Goal: Task Accomplishment & Management: Use online tool/utility

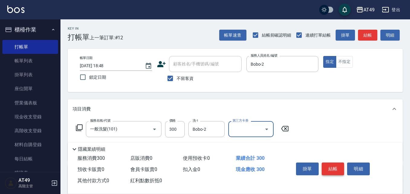
drag, startPoint x: 331, startPoint y: 161, endPoint x: 325, endPoint y: 160, distance: 5.6
click at [330, 163] on button "結帳" at bounding box center [333, 169] width 23 height 13
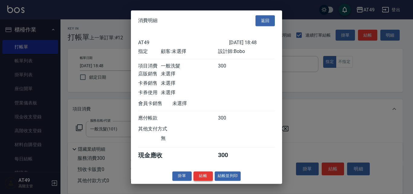
click at [207, 180] on button "結帳" at bounding box center [203, 175] width 19 height 9
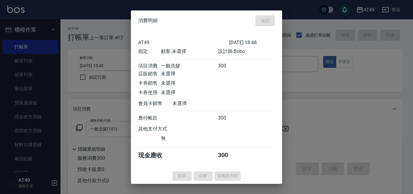
type input "[DATE] 19:41"
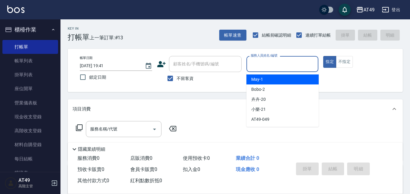
click at [291, 61] on input "服務人員姓名/編號" at bounding box center [282, 64] width 67 height 11
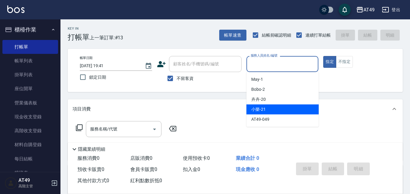
click at [288, 110] on div "小樂 -21" at bounding box center [283, 109] width 72 height 10
type input "小樂-21"
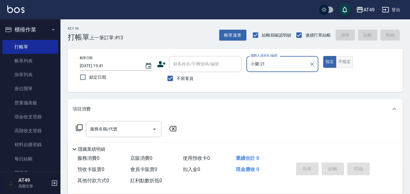
click at [342, 61] on button "不指定" at bounding box center [344, 62] width 17 height 12
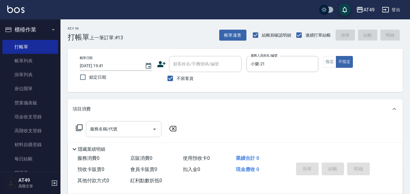
click at [155, 129] on icon "Open" at bounding box center [154, 130] width 3 height 2
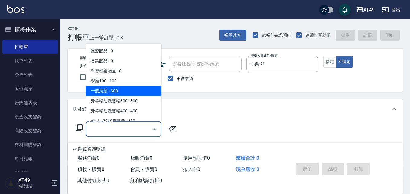
click at [114, 90] on span "一般洗髮 - 300" at bounding box center [124, 91] width 76 height 10
type input "一般洗髮(101)"
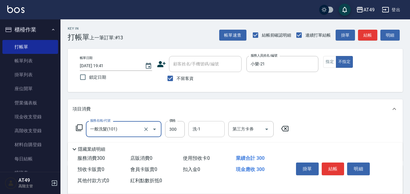
click at [212, 134] on input "洗-1" at bounding box center [206, 129] width 31 height 11
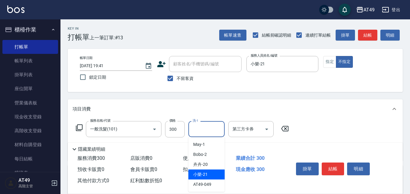
click at [215, 176] on div "小樂 -21" at bounding box center [207, 174] width 36 height 10
type input "小樂-21"
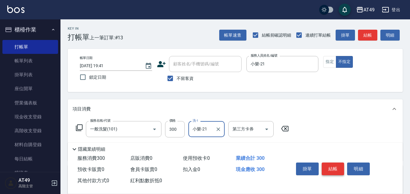
click at [332, 170] on button "結帳" at bounding box center [333, 169] width 23 height 13
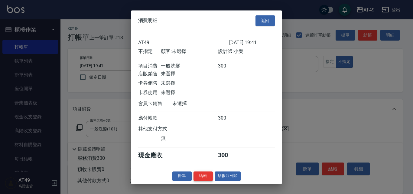
click at [206, 179] on button "結帳" at bounding box center [203, 175] width 19 height 9
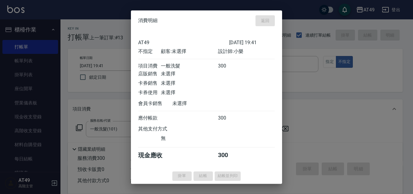
type input "[DATE] 19:48"
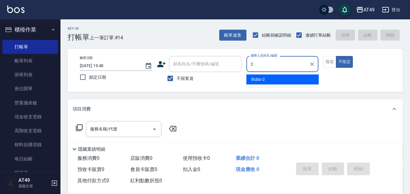
type input "2"
type button "false"
type input "Bobo-2"
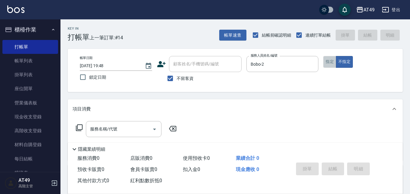
click at [331, 62] on button "指定" at bounding box center [330, 62] width 13 height 12
type button "true"
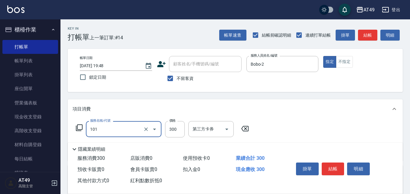
type input "一般洗髮(101)"
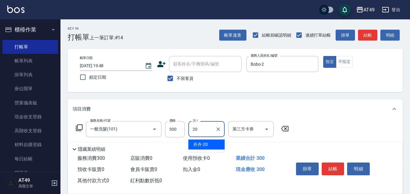
type input "卉卉-20"
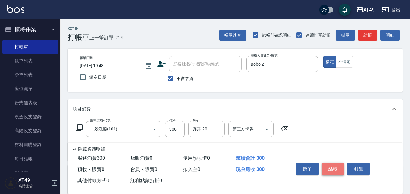
click at [334, 169] on button "結帳" at bounding box center [333, 169] width 23 height 13
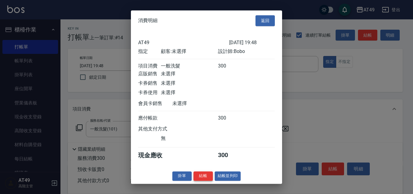
click at [201, 179] on button "結帳" at bounding box center [203, 175] width 19 height 9
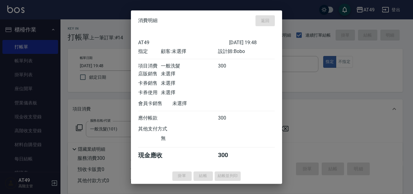
type input "[DATE] 20:10"
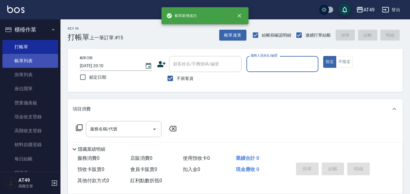
click at [11, 62] on link "帳單列表" at bounding box center [30, 61] width 56 height 14
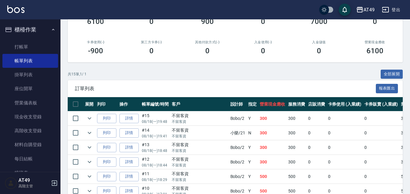
scroll to position [121, 0]
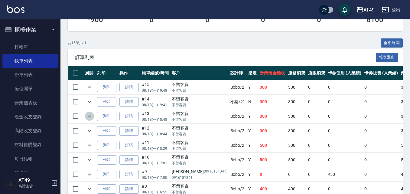
click at [90, 117] on icon "expand row" at bounding box center [90, 116] width 4 height 2
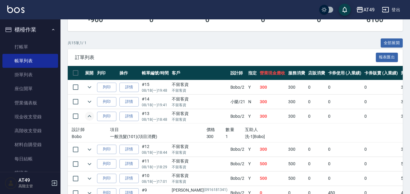
click at [90, 117] on icon "expand row" at bounding box center [89, 116] width 7 height 7
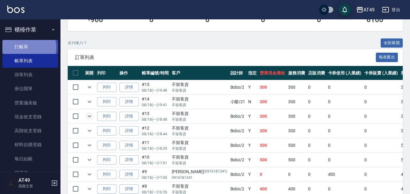
click at [22, 48] on link "打帳單" at bounding box center [30, 47] width 56 height 14
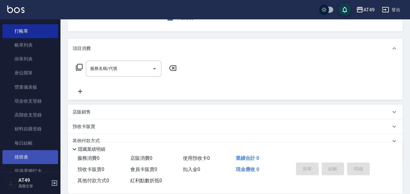
scroll to position [30, 0]
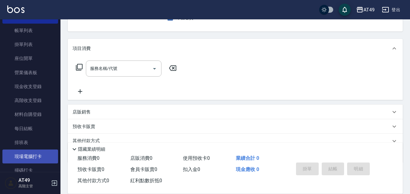
click at [42, 154] on link "現場電腦打卡" at bounding box center [30, 157] width 56 height 14
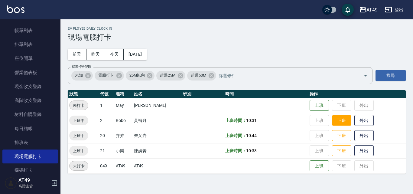
click at [334, 120] on button "下班" at bounding box center [341, 120] width 19 height 11
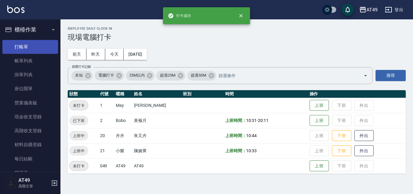
click at [19, 44] on link "打帳單" at bounding box center [30, 47] width 56 height 14
